Goal: Register for event/course

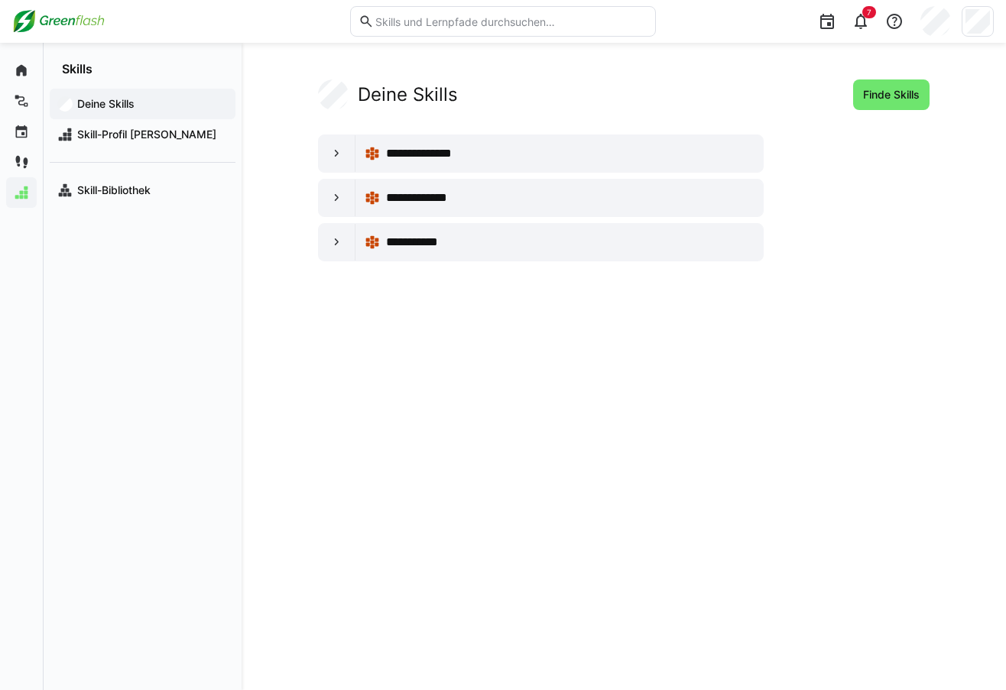
click at [59, 24] on img at bounding box center [58, 21] width 92 height 24
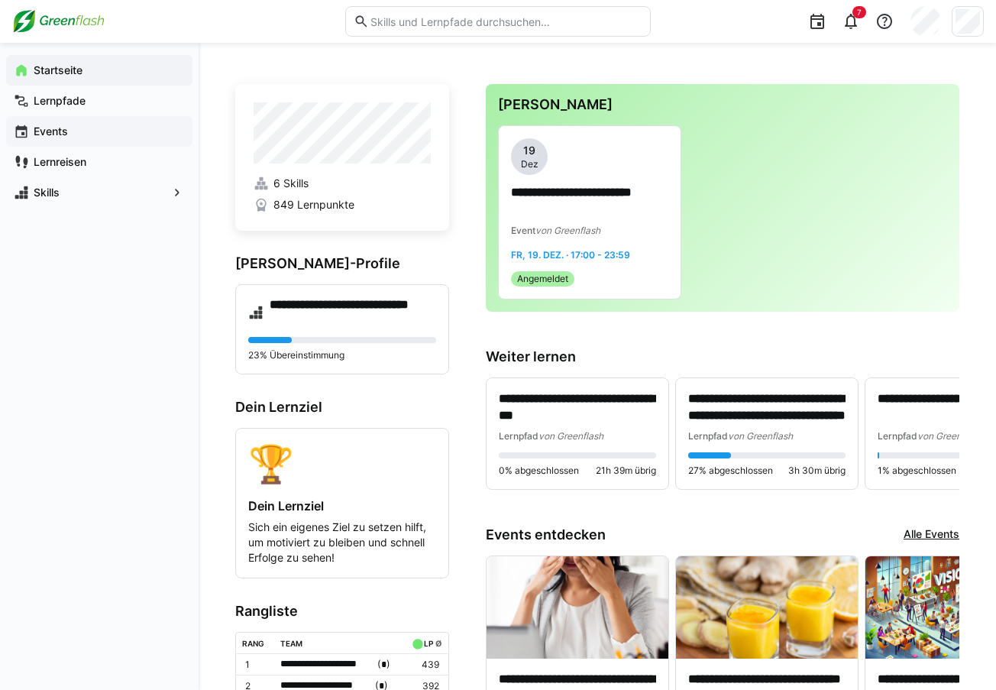
click at [0, 0] on app-navigation-label "Events" at bounding box center [0, 0] width 0 height 0
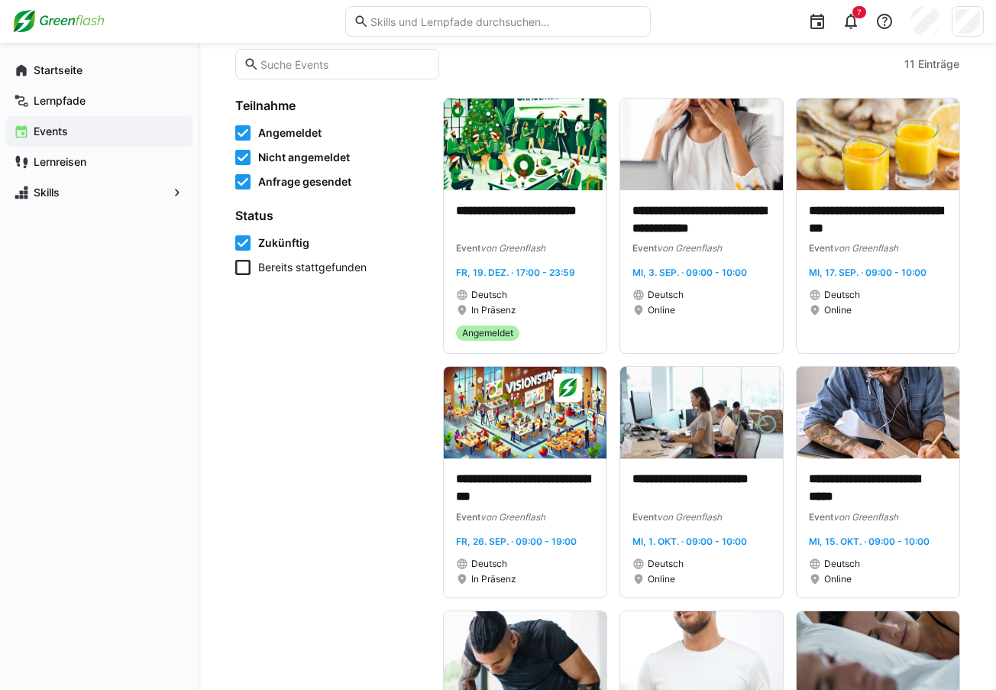
scroll to position [122, 0]
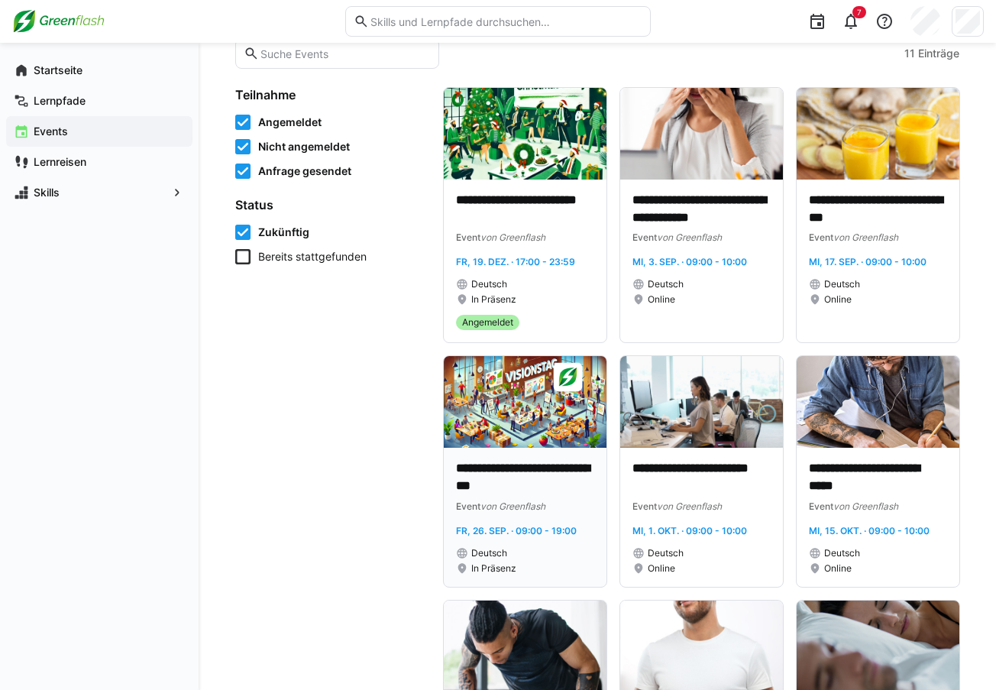
click at [493, 457] on div "**********" at bounding box center [525, 517] width 163 height 139
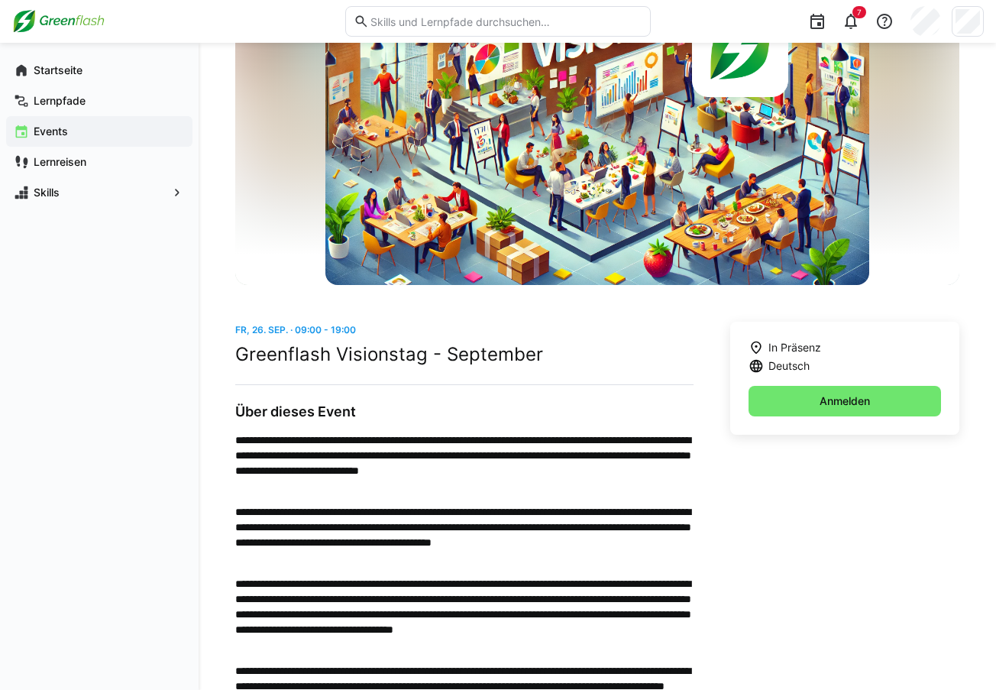
scroll to position [62, 0]
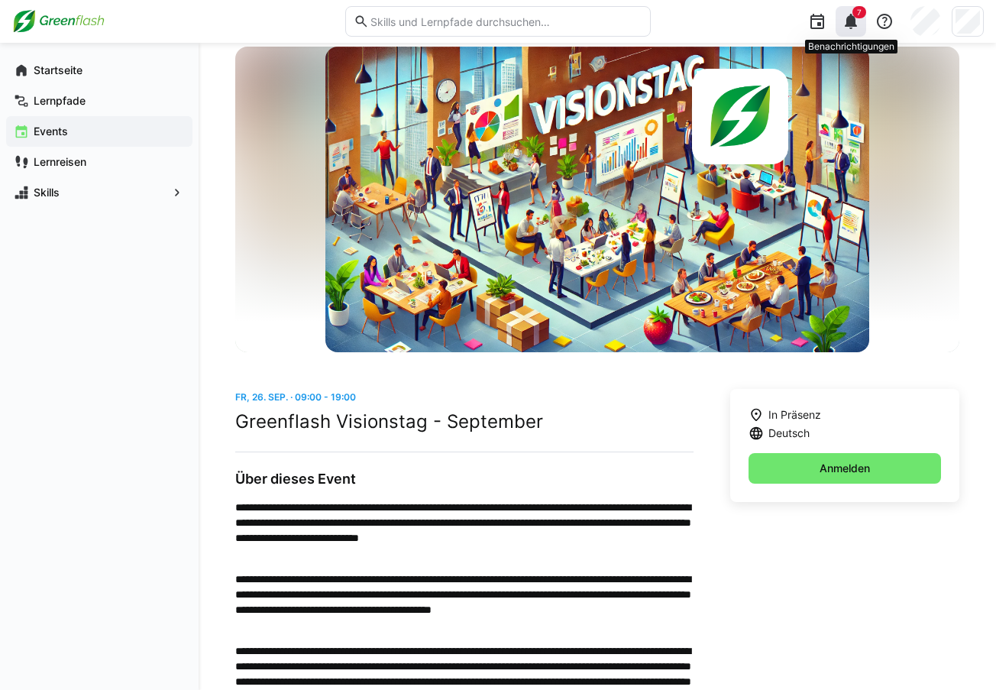
click at [852, 21] on eds-icon at bounding box center [851, 21] width 18 height 18
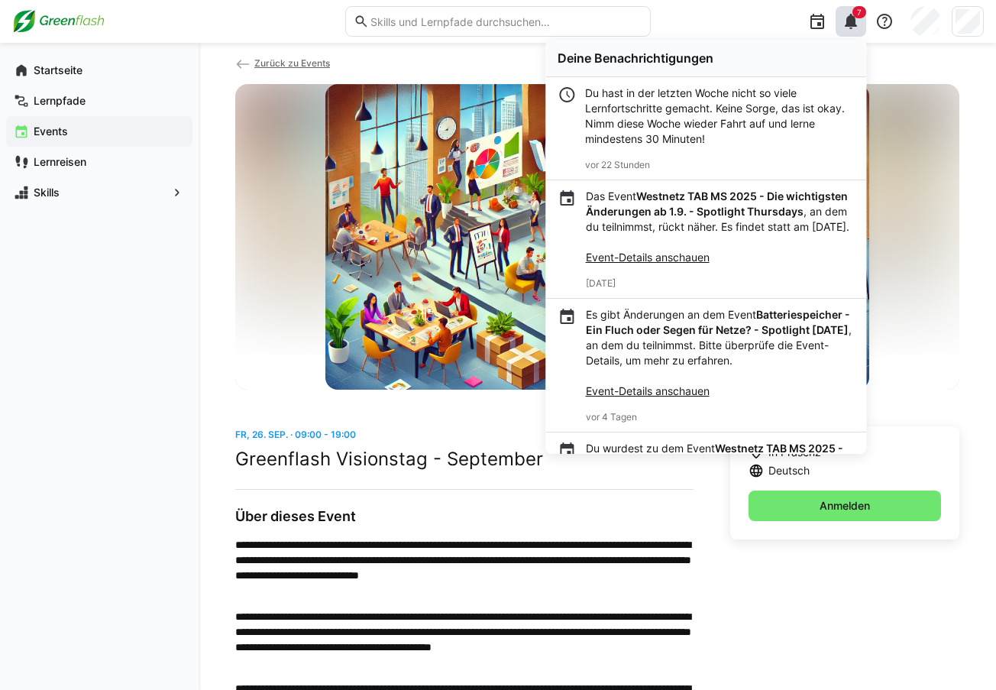
scroll to position [0, 0]
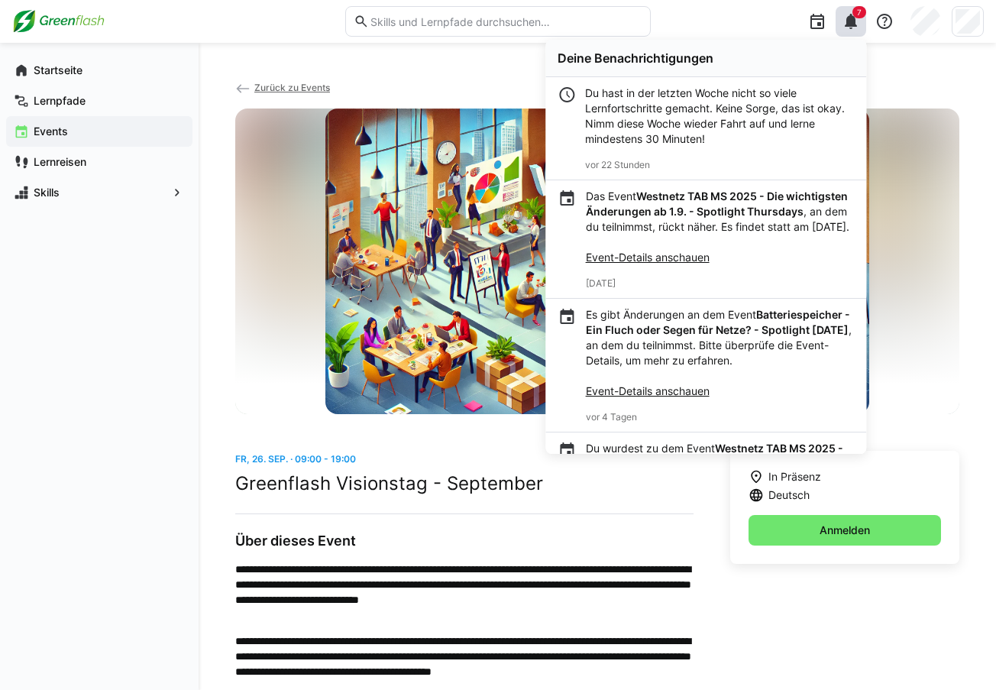
click at [203, 344] on div "**********" at bounding box center [598, 459] width 798 height 832
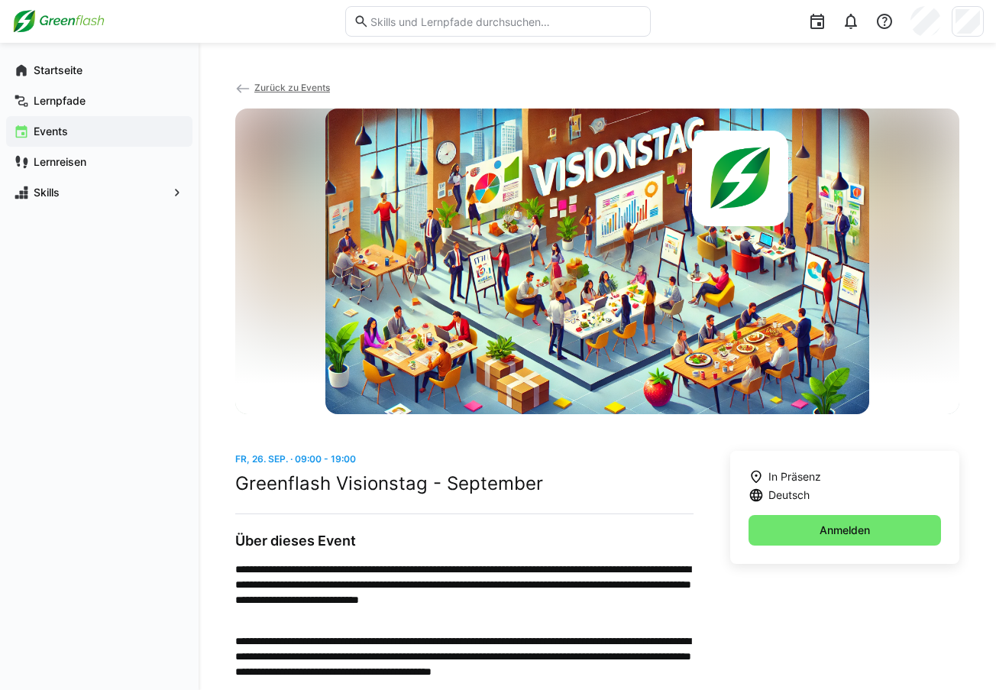
click at [72, 22] on img at bounding box center [58, 21] width 92 height 24
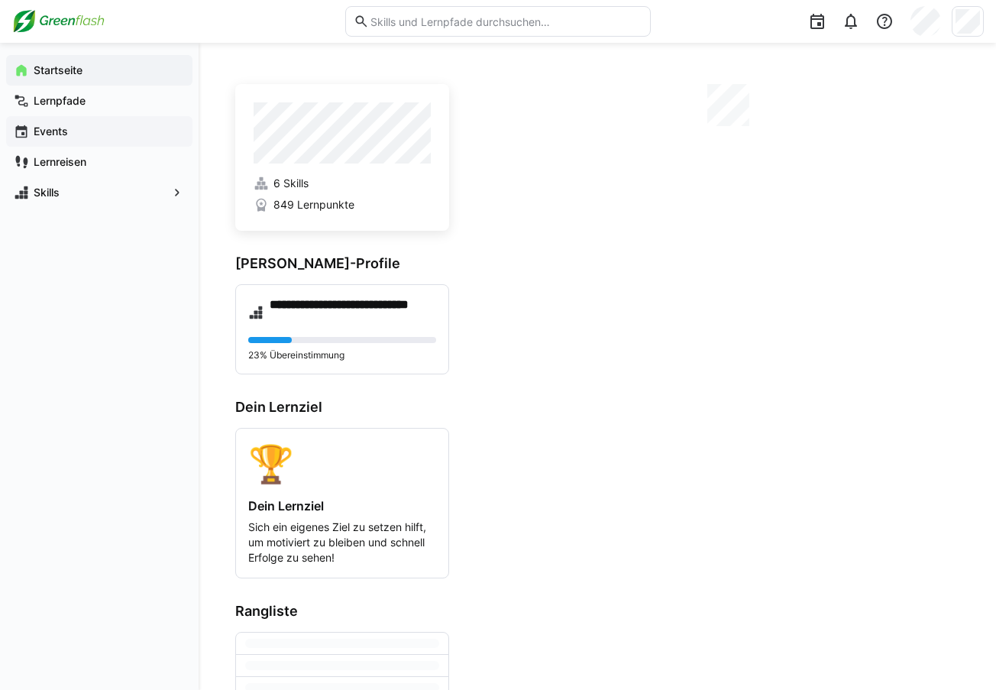
click at [83, 144] on div "Events" at bounding box center [99, 131] width 186 height 31
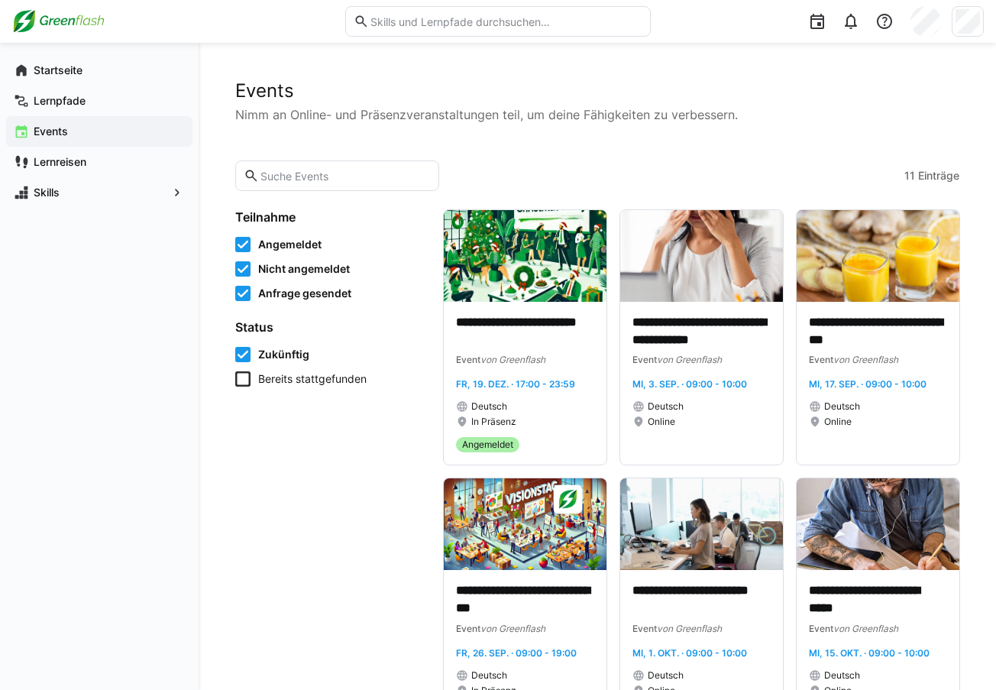
click at [239, 383] on icon at bounding box center [242, 378] width 15 height 15
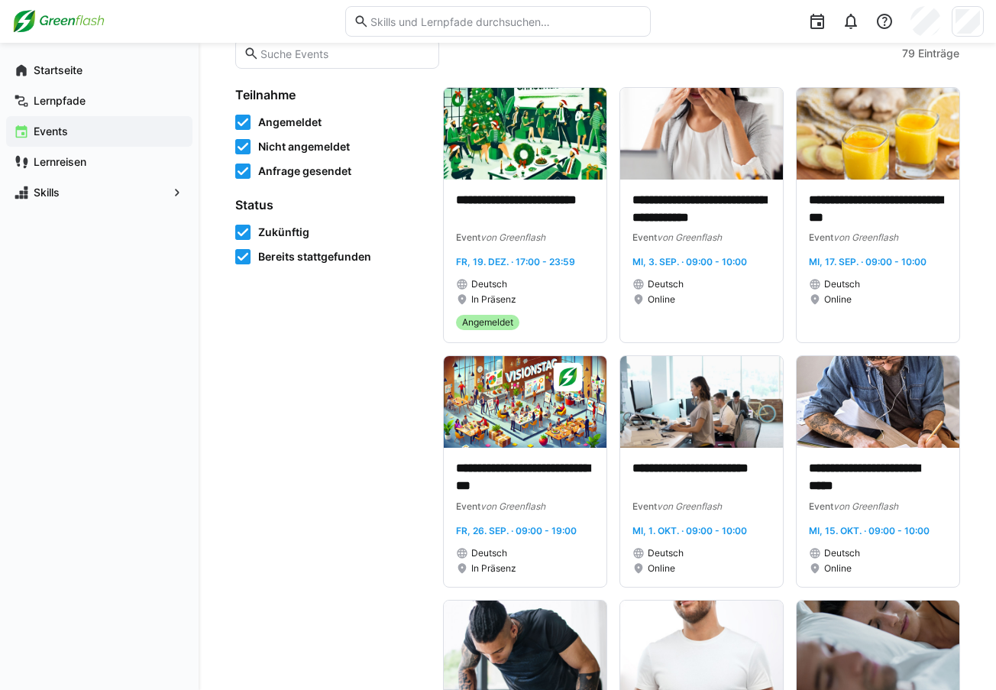
click at [241, 232] on icon at bounding box center [242, 232] width 15 height 15
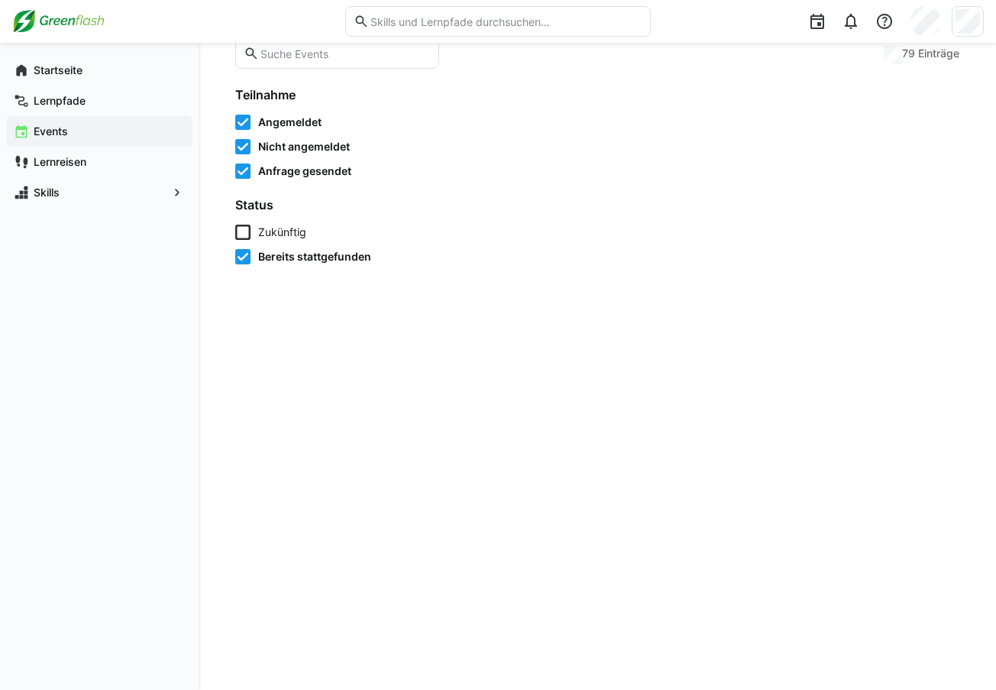
click at [244, 170] on icon at bounding box center [242, 171] width 15 height 15
click at [243, 153] on icon at bounding box center [242, 146] width 15 height 15
click at [246, 122] on icon at bounding box center [242, 122] width 15 height 15
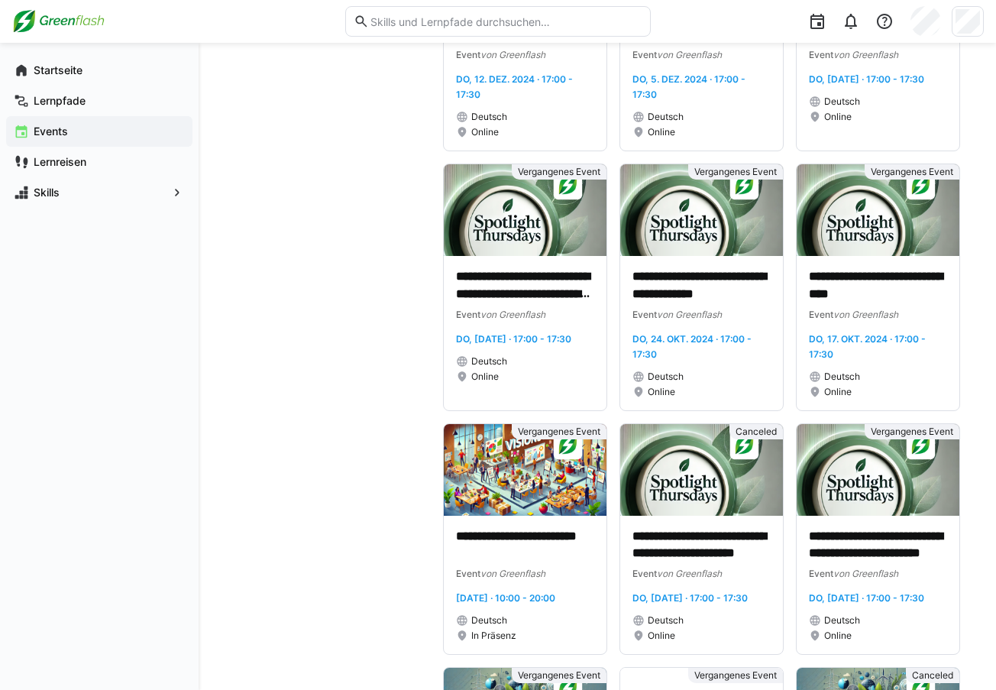
scroll to position [5338, 0]
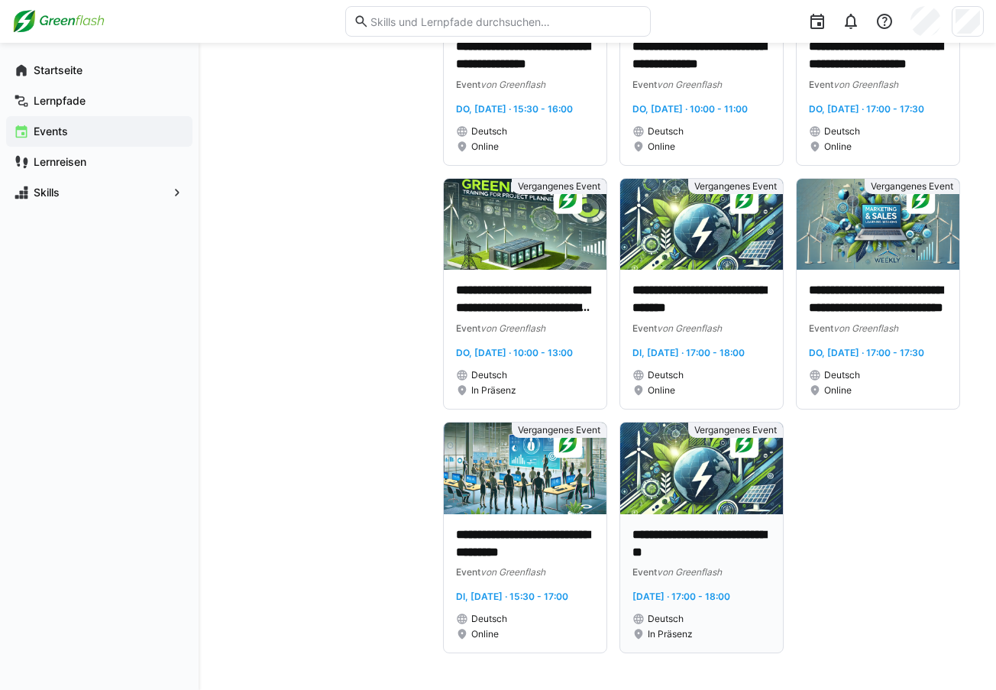
click at [743, 486] on img at bounding box center [701, 469] width 163 height 92
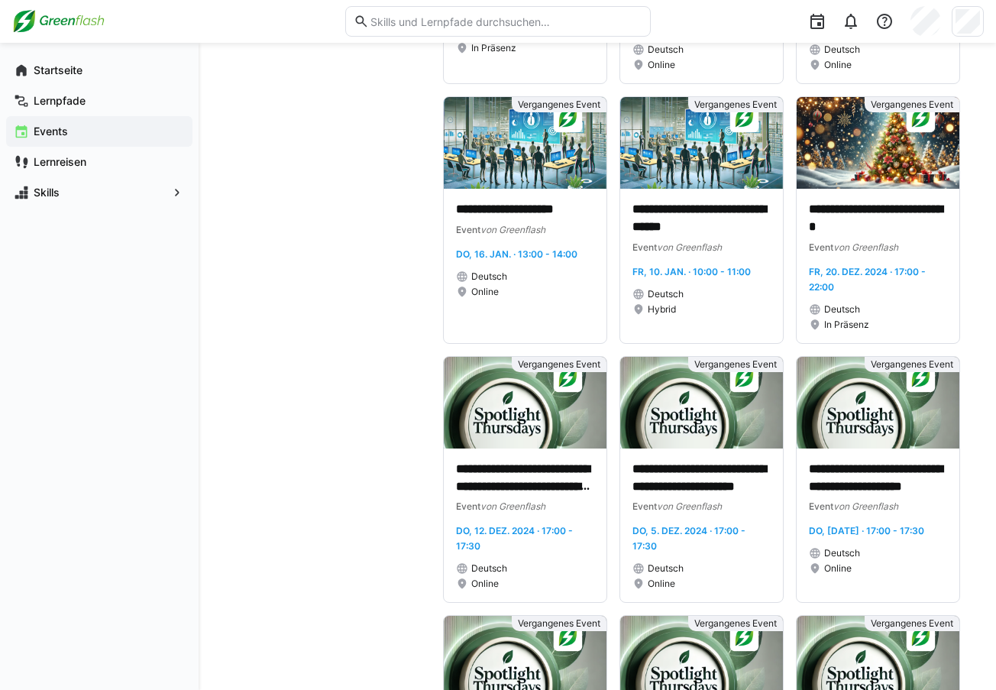
scroll to position [5338, 0]
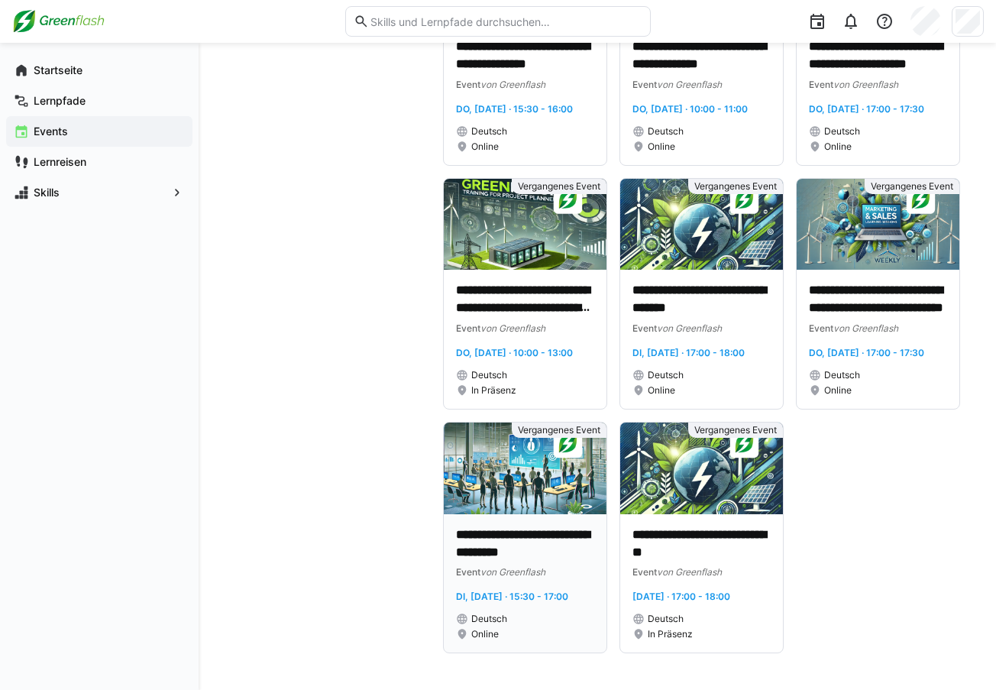
click at [544, 471] on img at bounding box center [525, 469] width 163 height 92
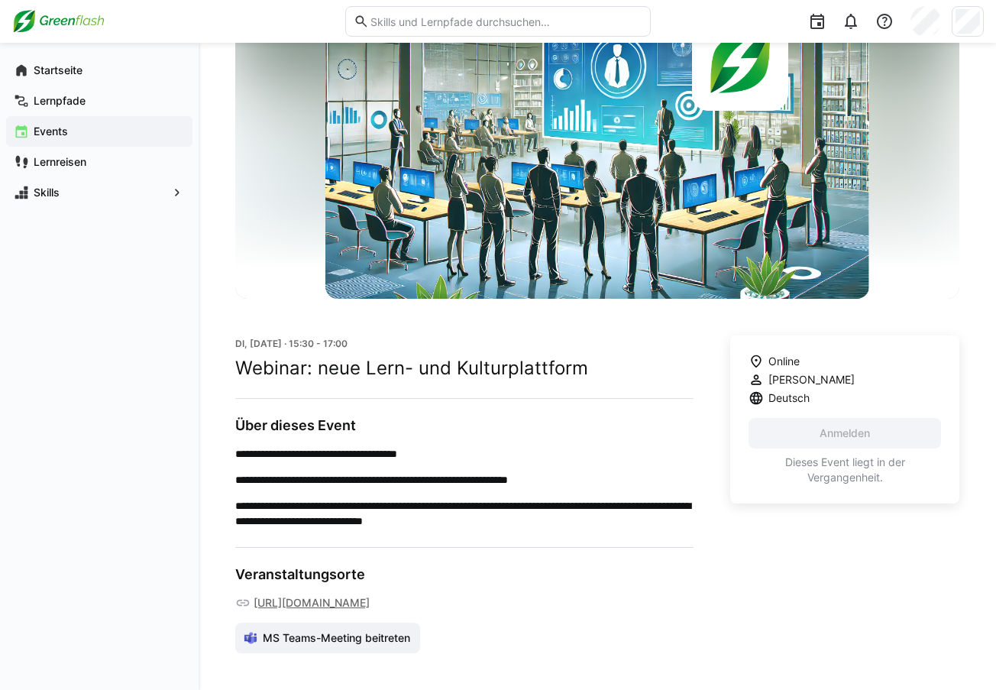
scroll to position [114, 0]
